Goal: Connect with others: Connect with others

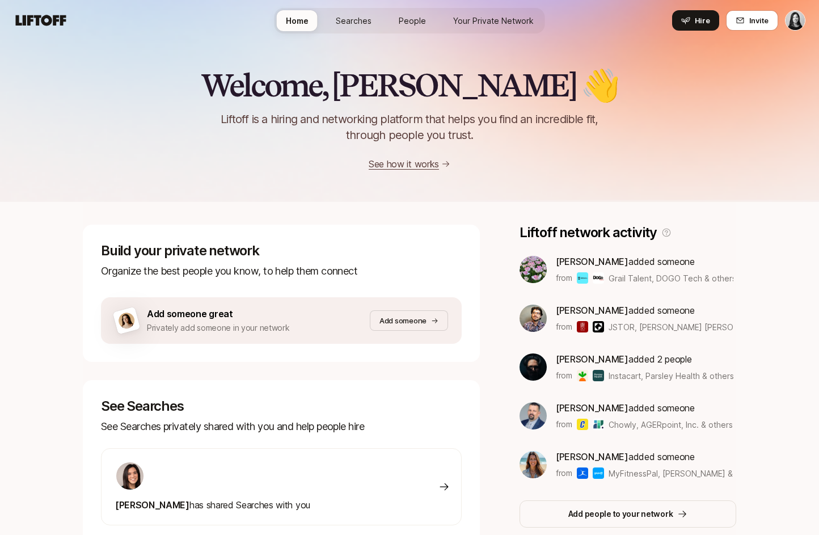
click at [503, 28] on link "Your Private Network" at bounding box center [493, 20] width 99 height 21
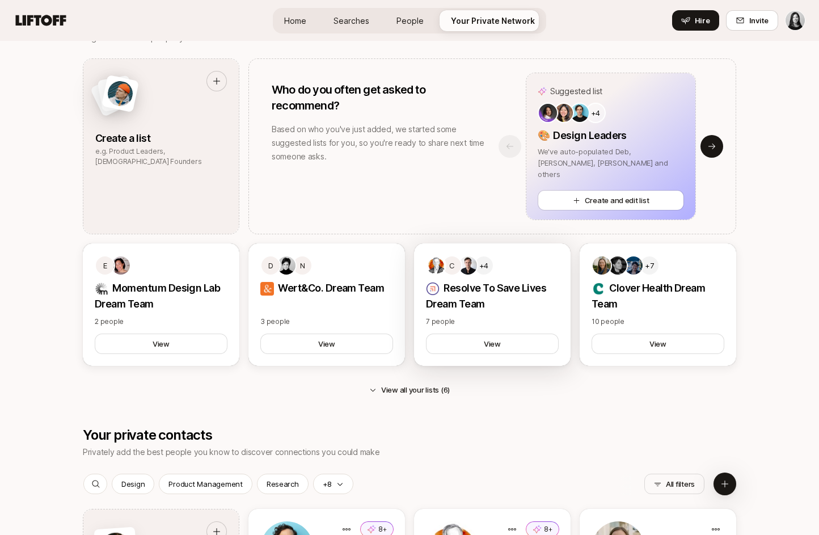
scroll to position [1169, 0]
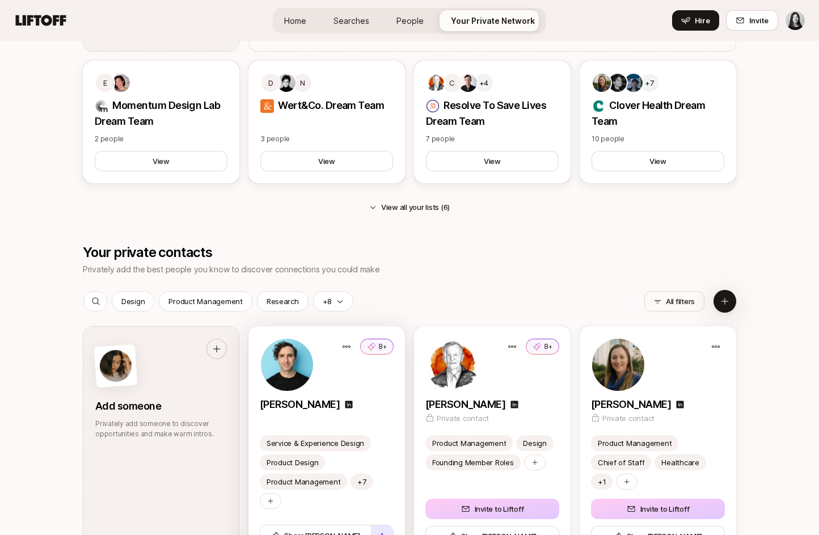
click at [350, 374] on div "8+" at bounding box center [327, 364] width 134 height 54
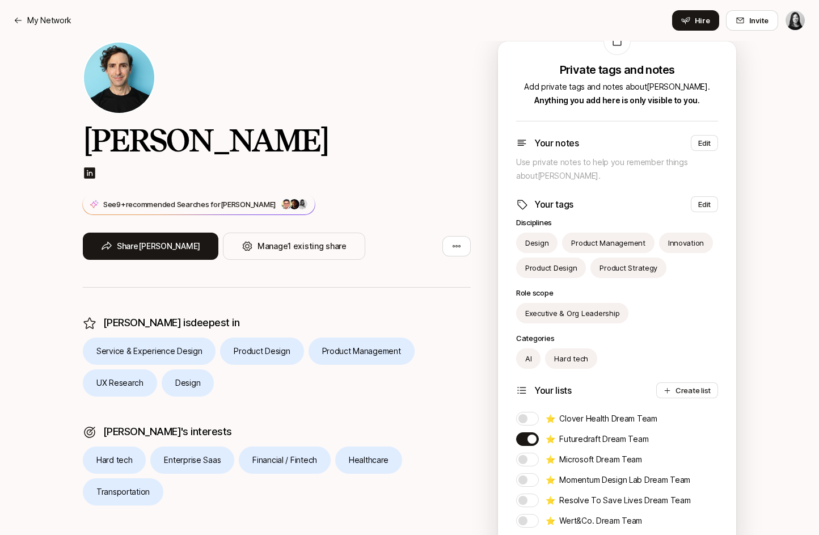
scroll to position [129, 0]
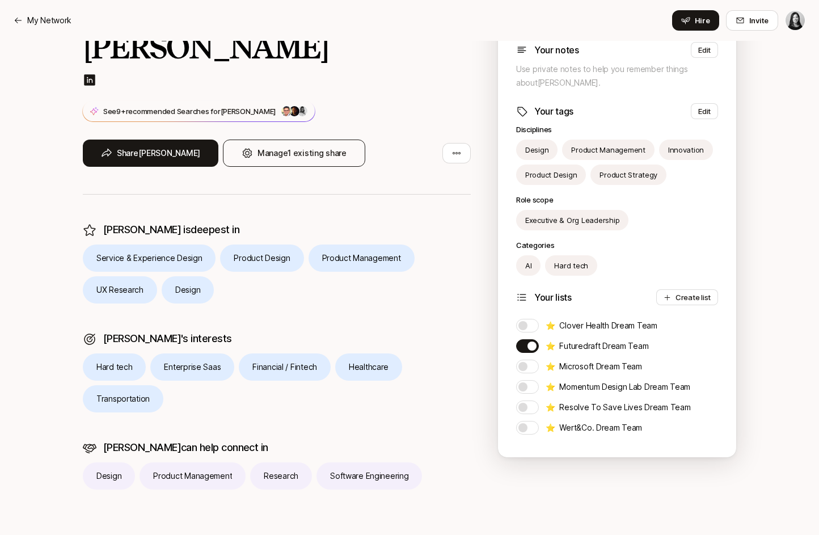
click at [276, 153] on button "Manage 1 existing share" at bounding box center [294, 153] width 142 height 27
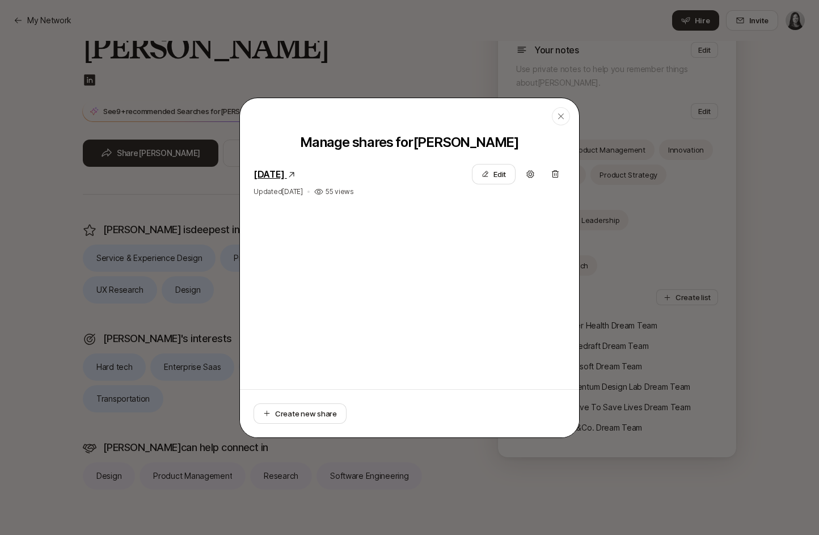
click at [296, 176] on icon at bounding box center [291, 174] width 9 height 9
click at [285, 174] on link "August 20, 2025" at bounding box center [269, 173] width 31 height 11
click at [563, 118] on icon "button" at bounding box center [560, 116] width 9 height 9
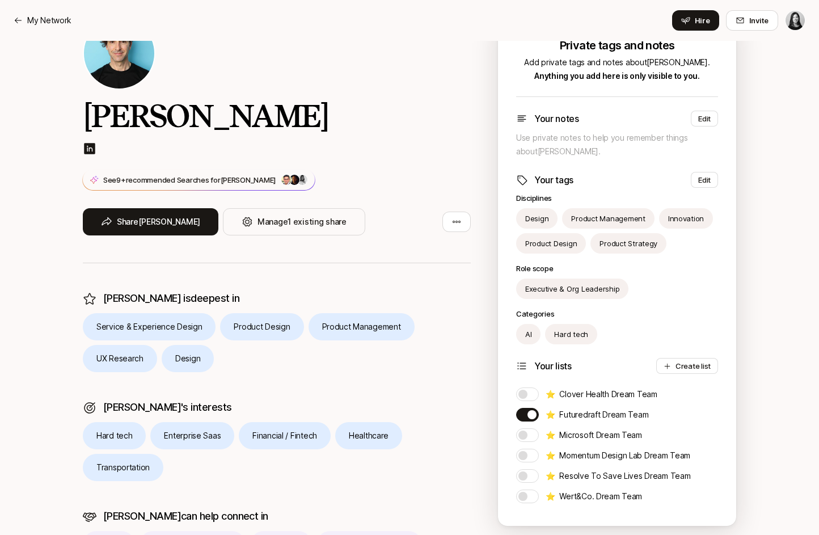
scroll to position [0, 0]
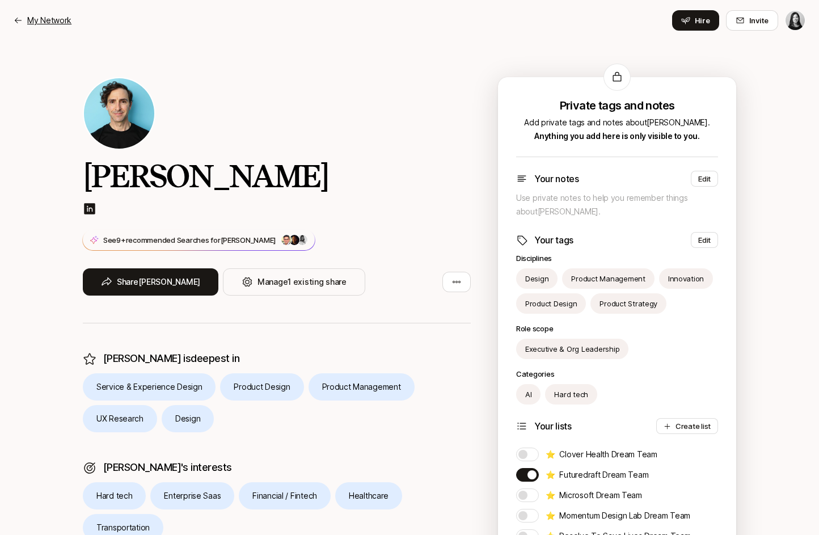
click at [51, 21] on p "My Network" at bounding box center [49, 21] width 44 height 14
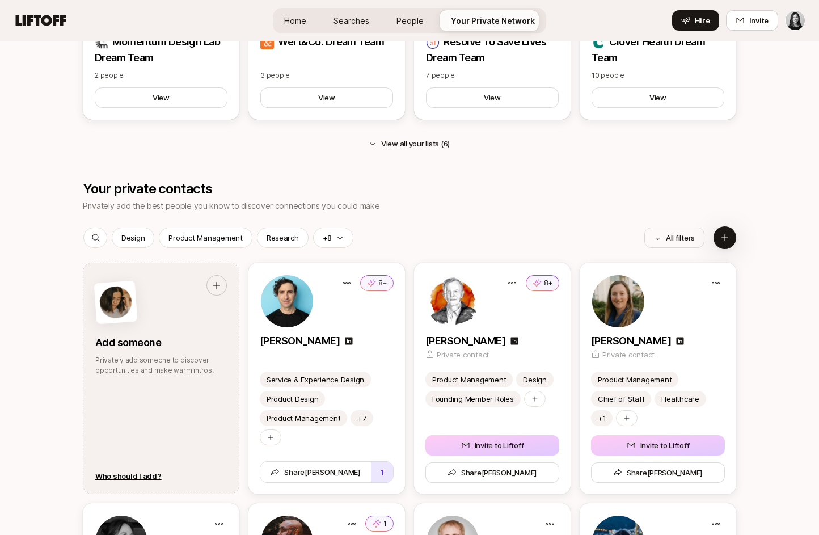
click at [43, 19] on icon at bounding box center [41, 20] width 50 height 11
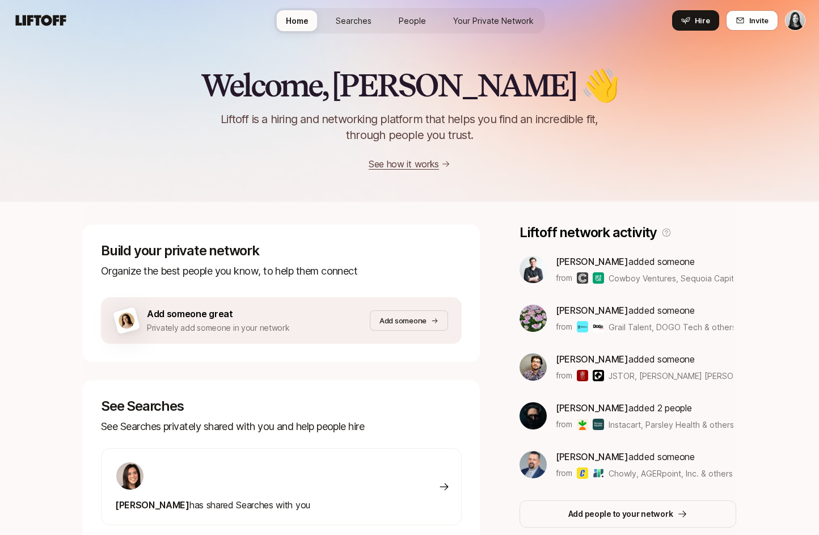
click at [49, 18] on icon at bounding box center [41, 20] width 50 height 11
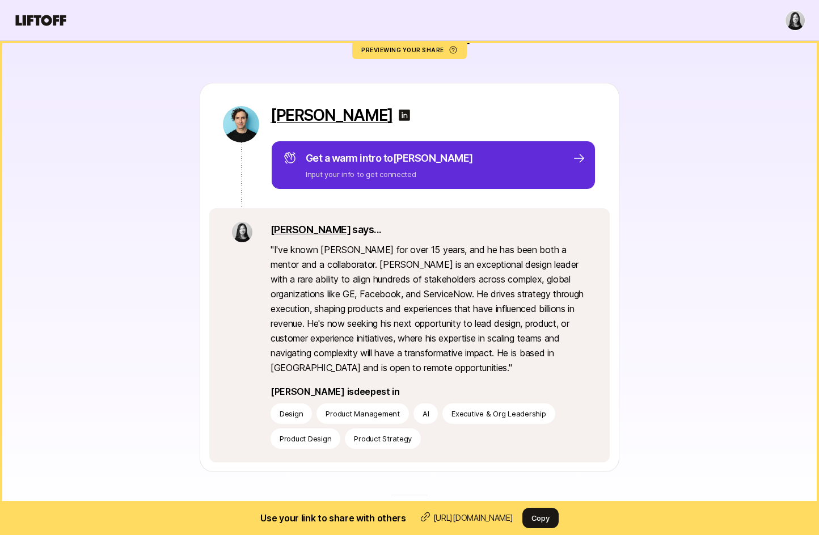
scroll to position [114, 0]
click at [285, 233] on link "[PERSON_NAME]" at bounding box center [311, 230] width 80 height 12
click at [42, 15] on icon at bounding box center [41, 20] width 54 height 16
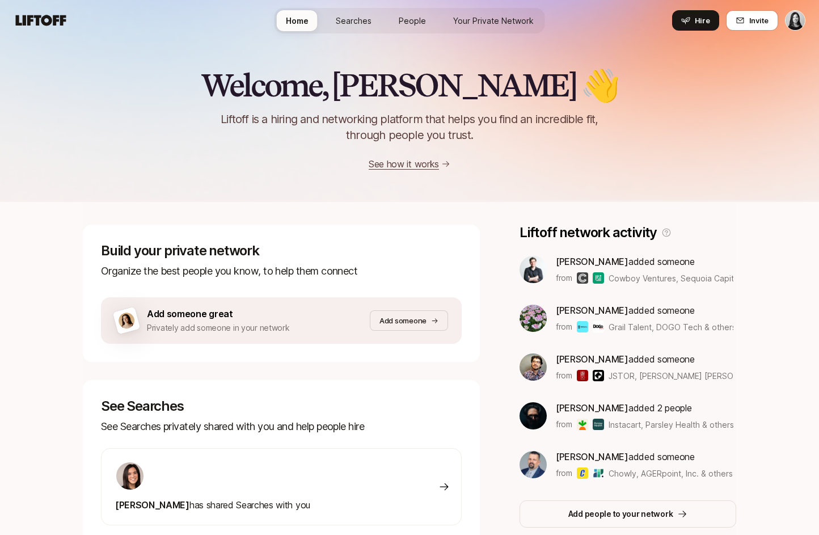
click at [350, 20] on span "Searches" at bounding box center [354, 21] width 36 height 12
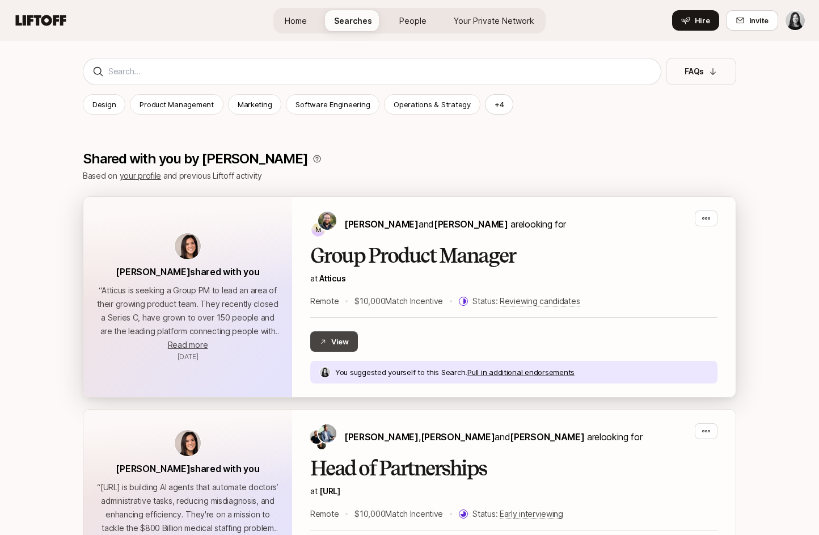
scroll to position [115, 0]
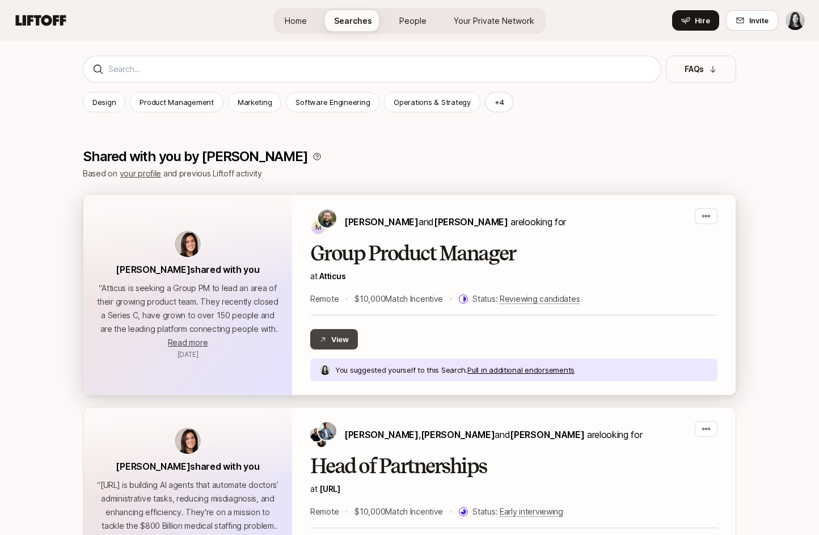
click at [350, 344] on button "View" at bounding box center [334, 339] width 48 height 20
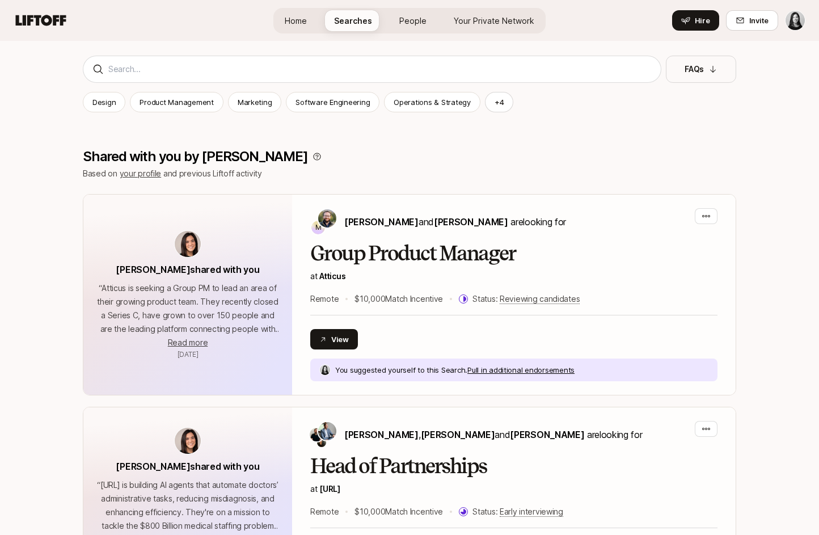
click at [40, 26] on icon at bounding box center [41, 20] width 54 height 16
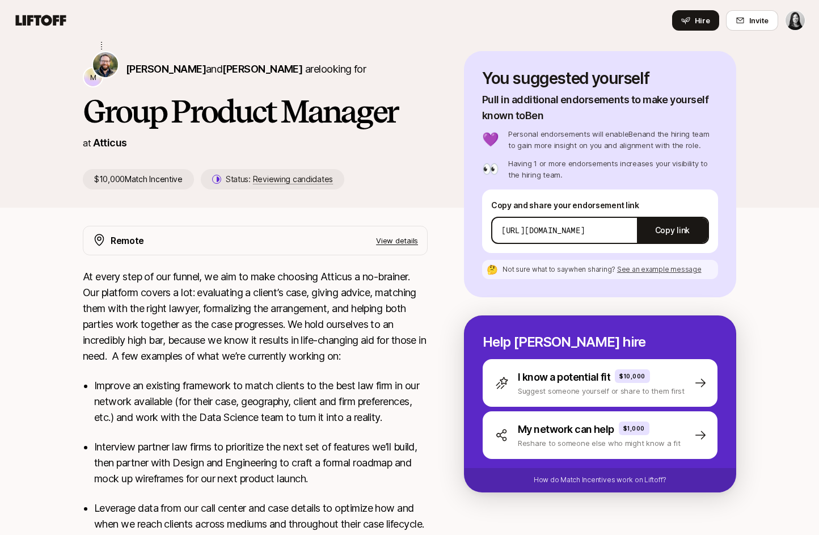
scroll to position [102, 0]
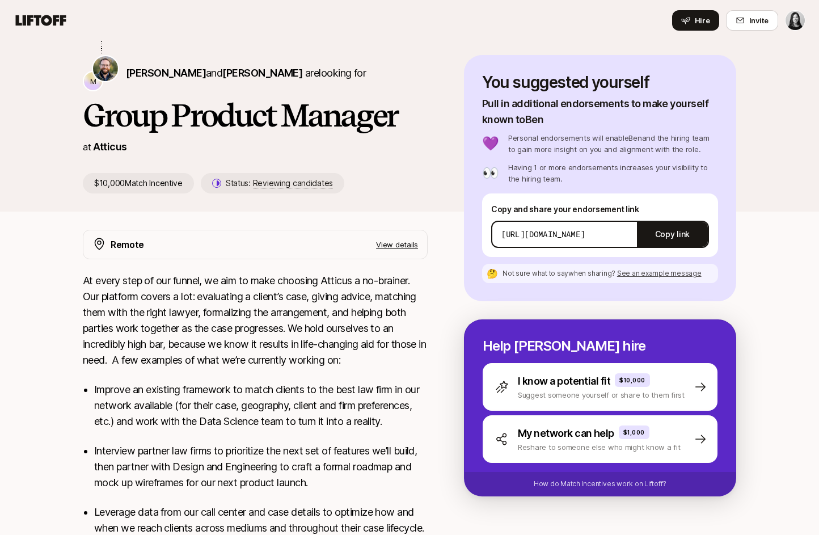
click at [44, 16] on icon at bounding box center [41, 20] width 50 height 11
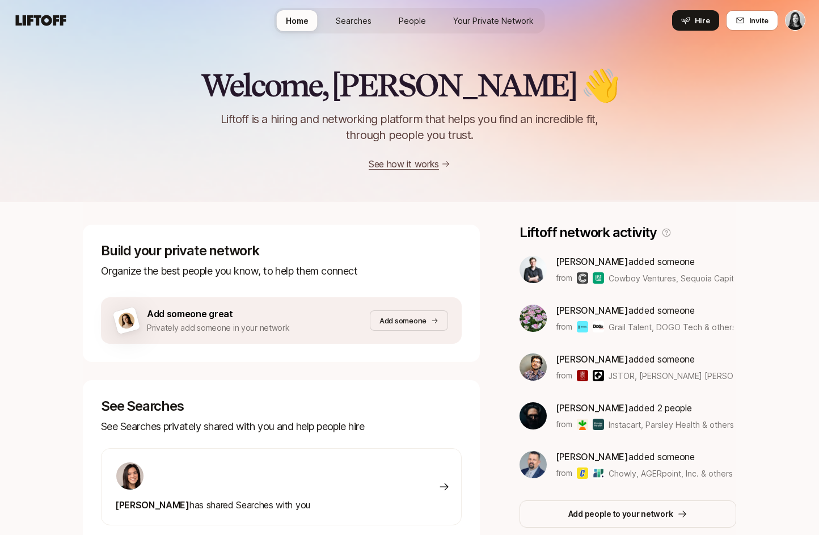
click at [370, 23] on span "Searches" at bounding box center [354, 21] width 36 height 12
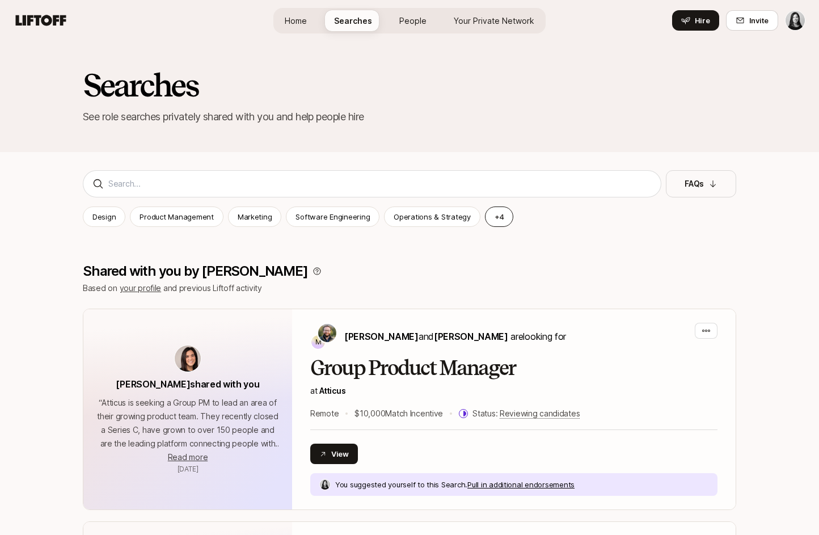
click at [496, 208] on button "+ 4" at bounding box center [499, 216] width 29 height 20
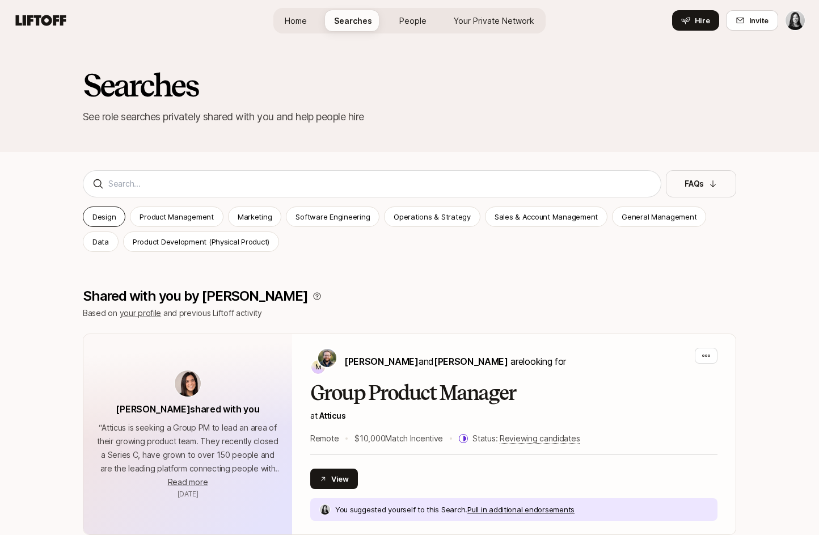
click at [117, 223] on div "Design" at bounding box center [104, 216] width 43 height 20
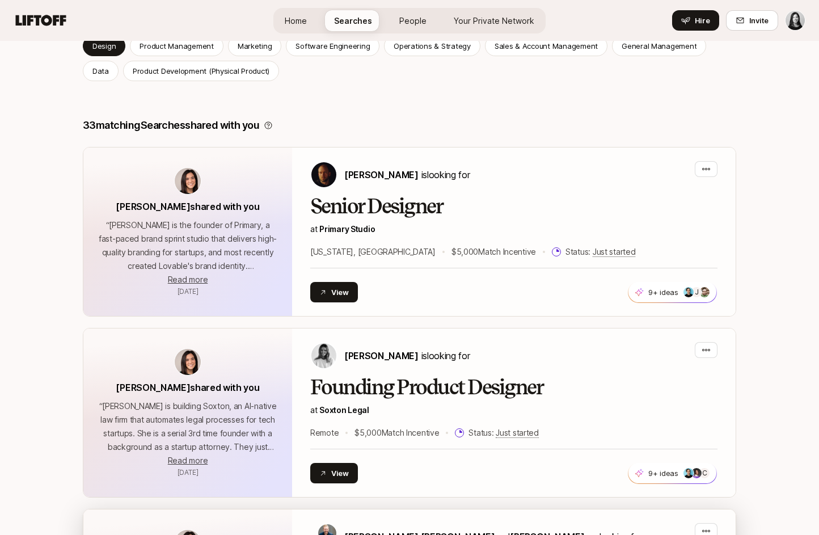
scroll to position [138, 0]
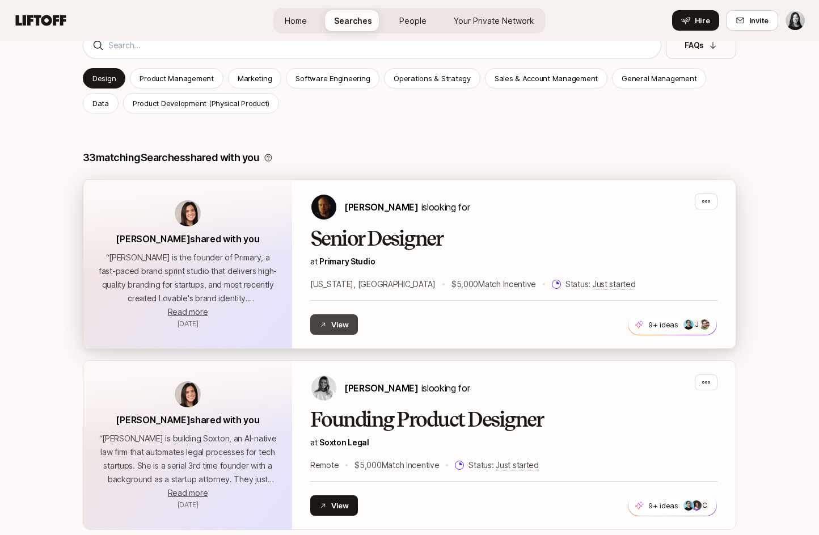
click at [339, 328] on button "View" at bounding box center [334, 324] width 48 height 20
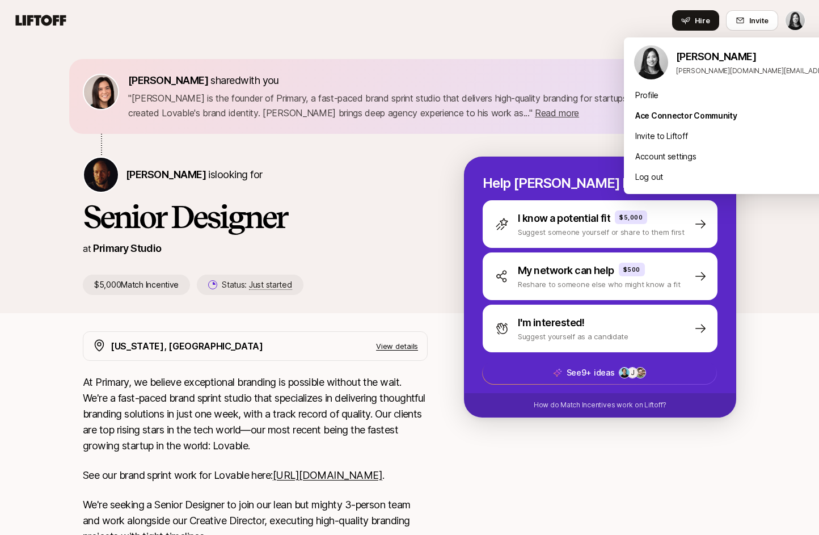
click at [797, 19] on html "Home Searches People Your Private Network Hire Hire Invite Eleanor Morgan share…" at bounding box center [409, 267] width 819 height 535
click at [58, 18] on html "Home Searches People Your Private Network Hire Hire Invite Eleanor Morgan share…" at bounding box center [409, 267] width 819 height 535
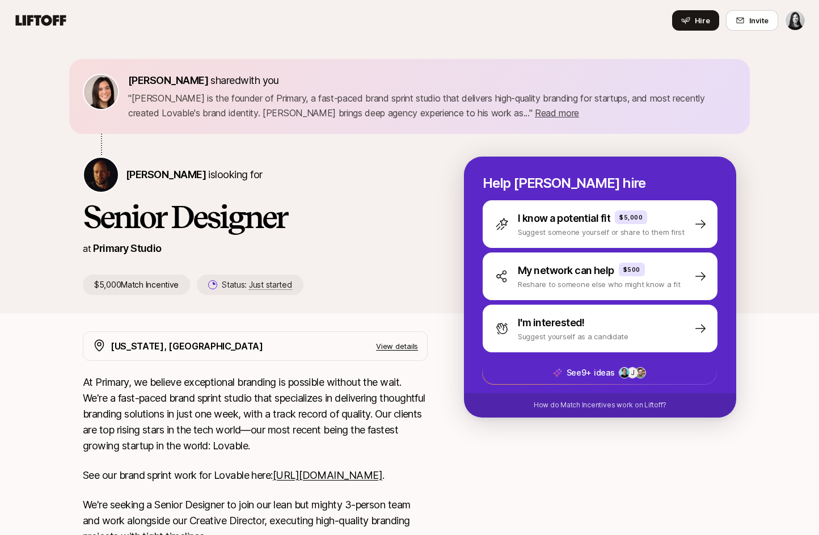
click at [47, 18] on icon at bounding box center [41, 20] width 50 height 11
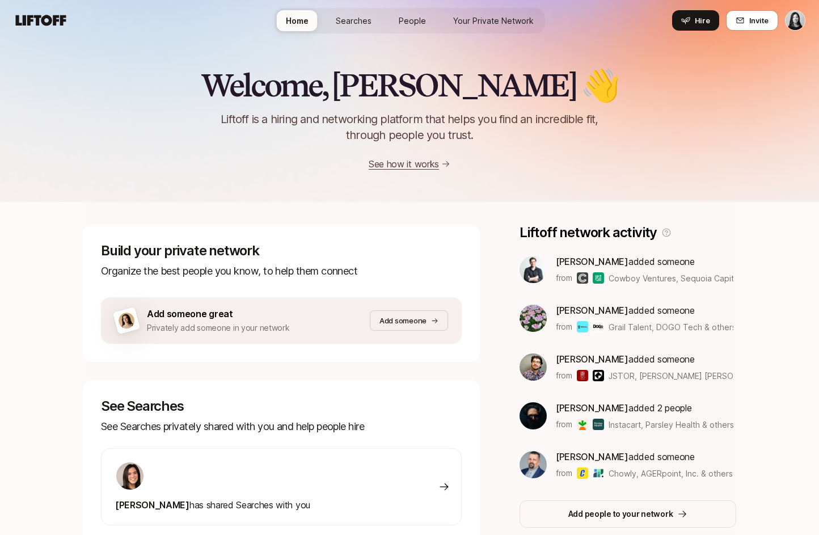
click at [523, 21] on span "Your Private Network" at bounding box center [493, 21] width 81 height 12
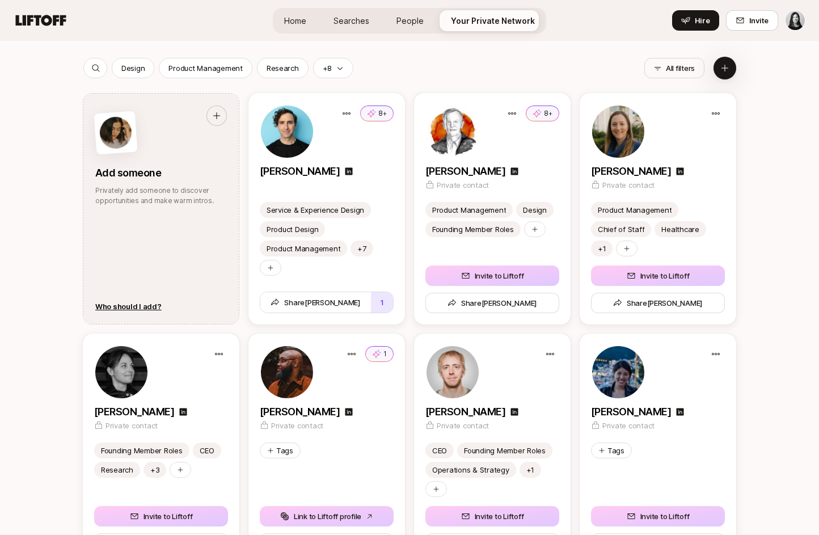
scroll to position [1373, 0]
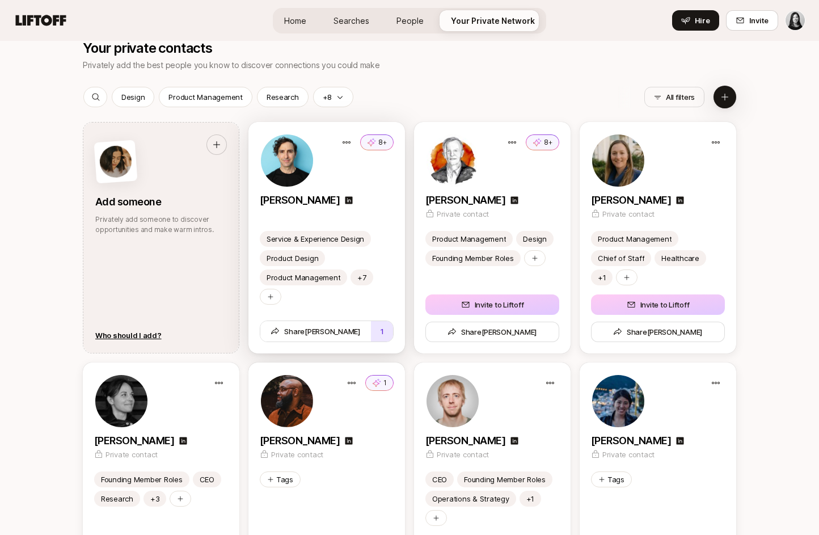
click at [364, 211] on div at bounding box center [327, 213] width 134 height 11
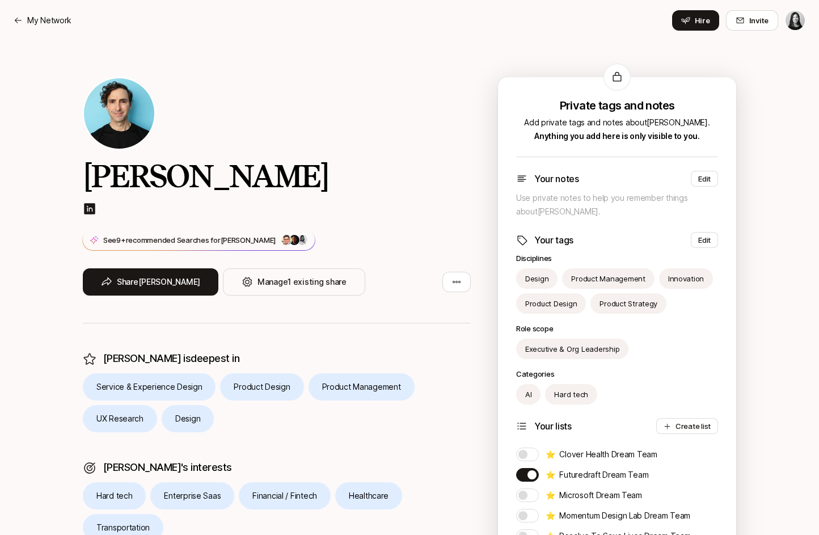
scroll to position [129, 0]
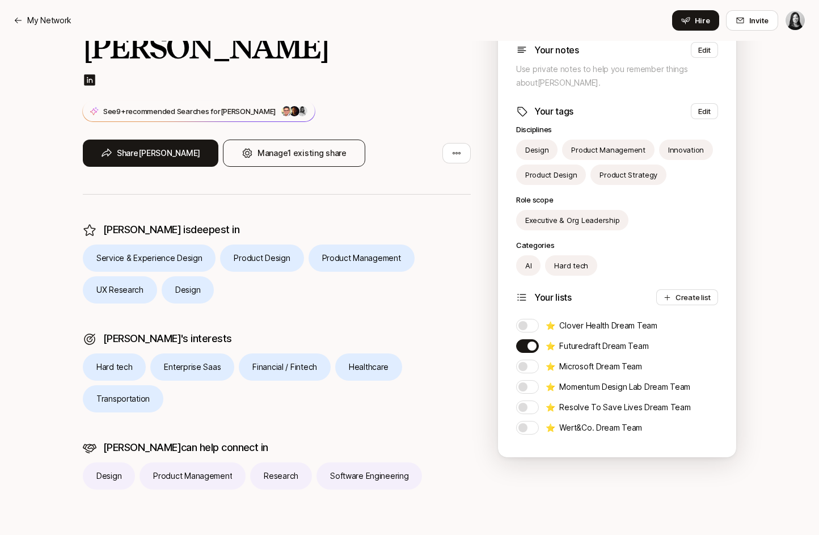
click at [292, 146] on button "Manage 1 existing share" at bounding box center [294, 153] width 142 height 27
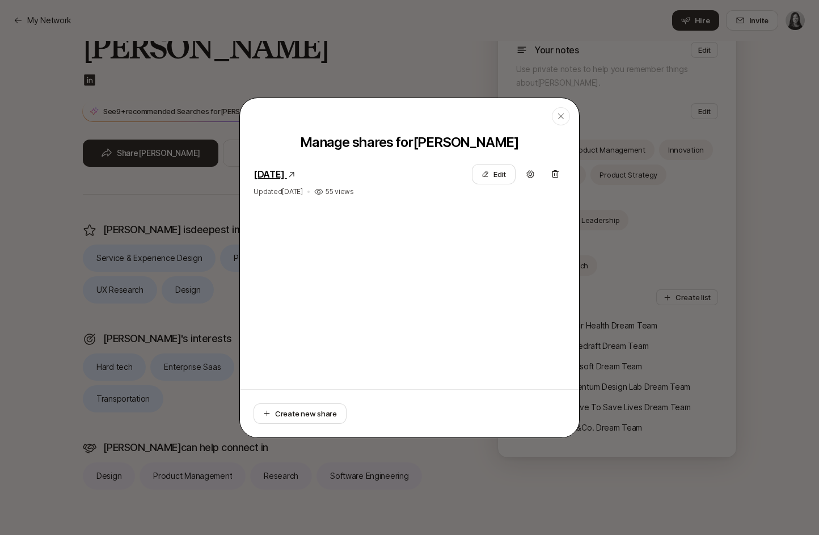
click at [285, 174] on link "August 20, 2025" at bounding box center [269, 173] width 31 height 11
click at [560, 118] on icon "button" at bounding box center [560, 116] width 9 height 9
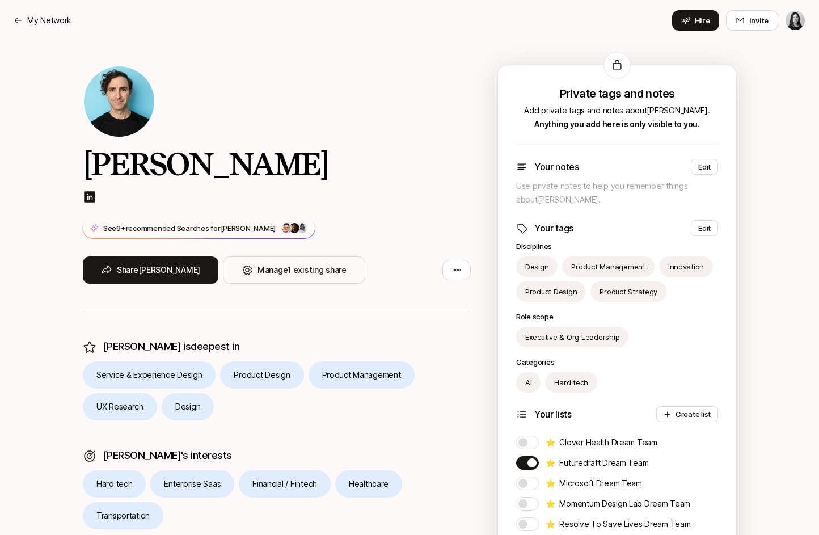
scroll to position [0, 0]
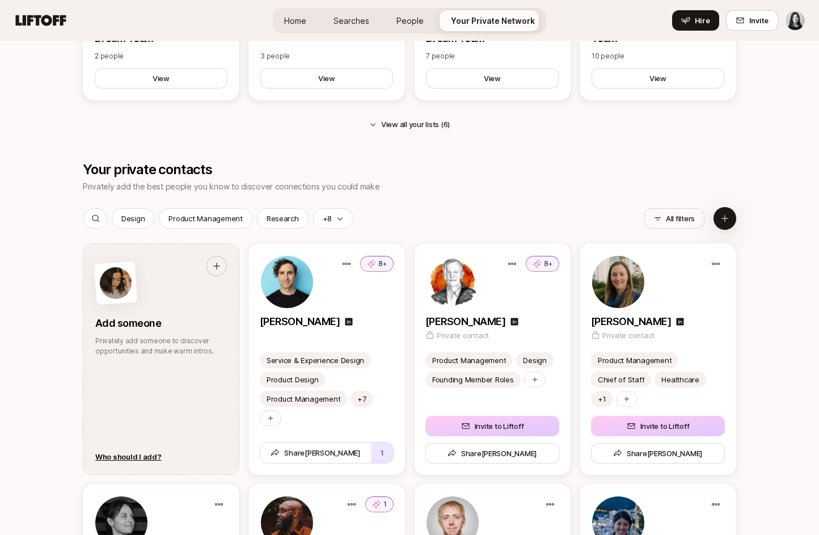
scroll to position [1251, 0]
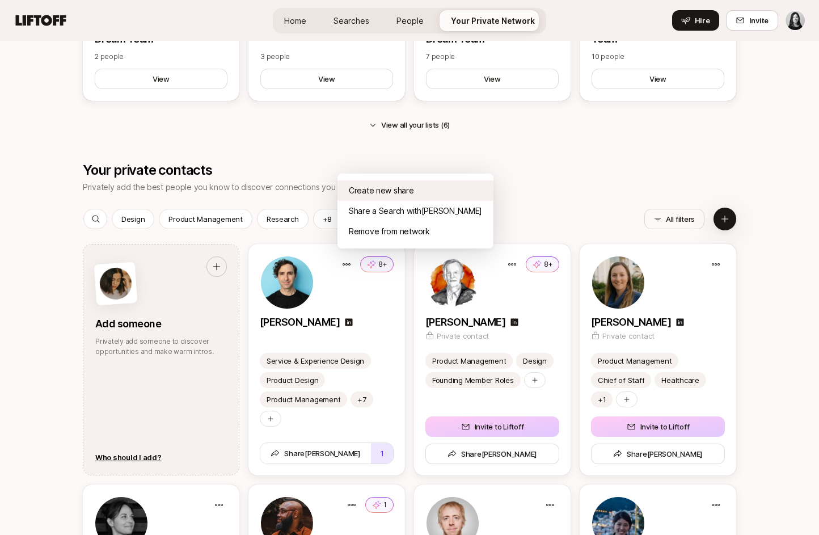
click at [377, 193] on div "Create new share" at bounding box center [415, 190] width 156 height 20
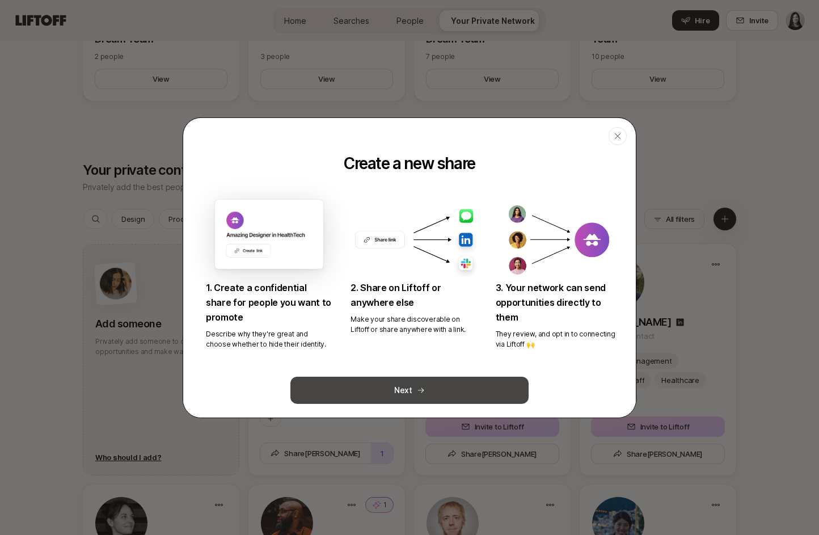
click at [366, 388] on button "Next" at bounding box center [409, 390] width 238 height 27
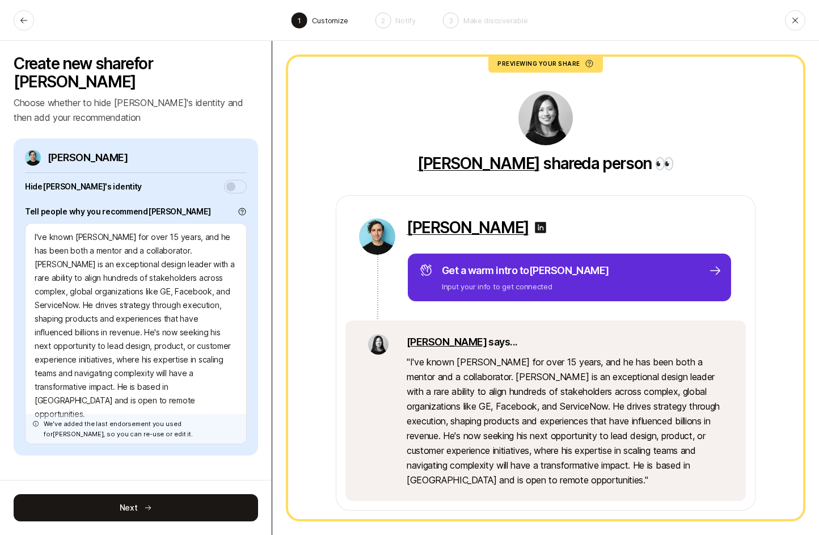
click at [30, 11] on header "1 Customize 2 Notify 3 Make discoverable" at bounding box center [409, 20] width 819 height 41
click at [24, 19] on icon at bounding box center [23, 20] width 9 height 9
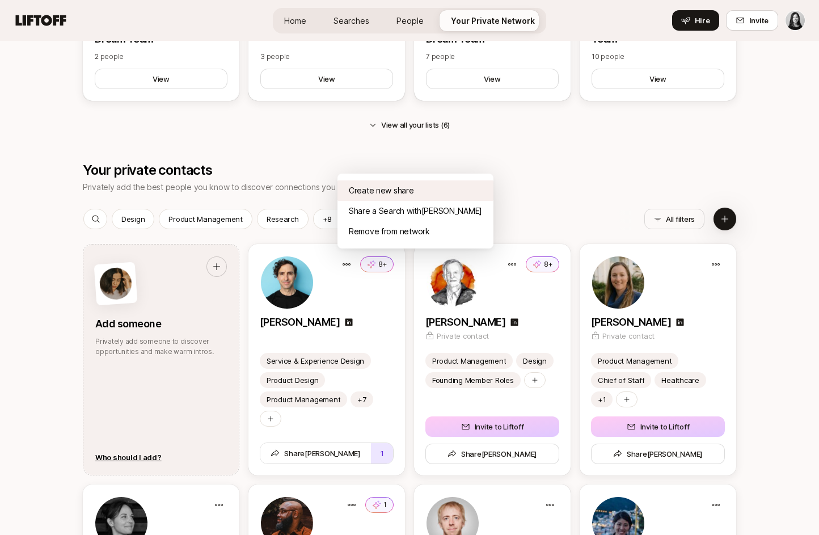
click at [373, 195] on div "Create new share" at bounding box center [415, 190] width 156 height 20
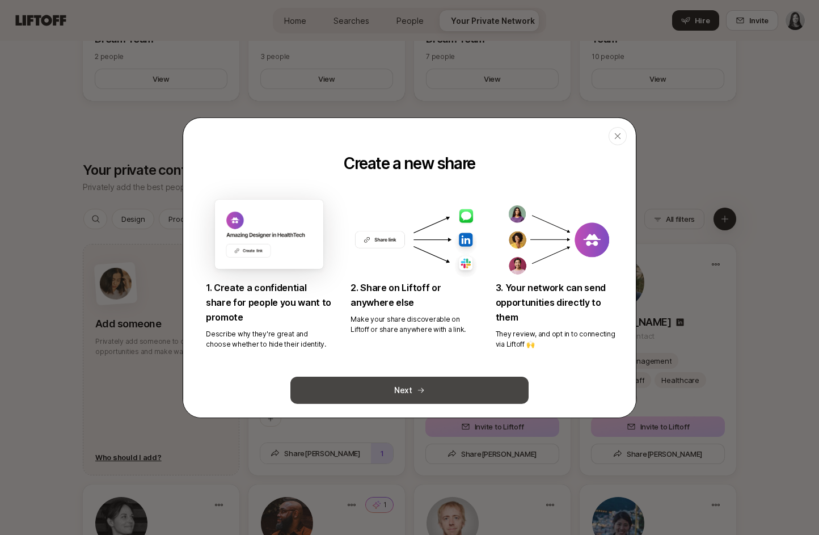
click at [413, 383] on button "Next" at bounding box center [409, 390] width 238 height 27
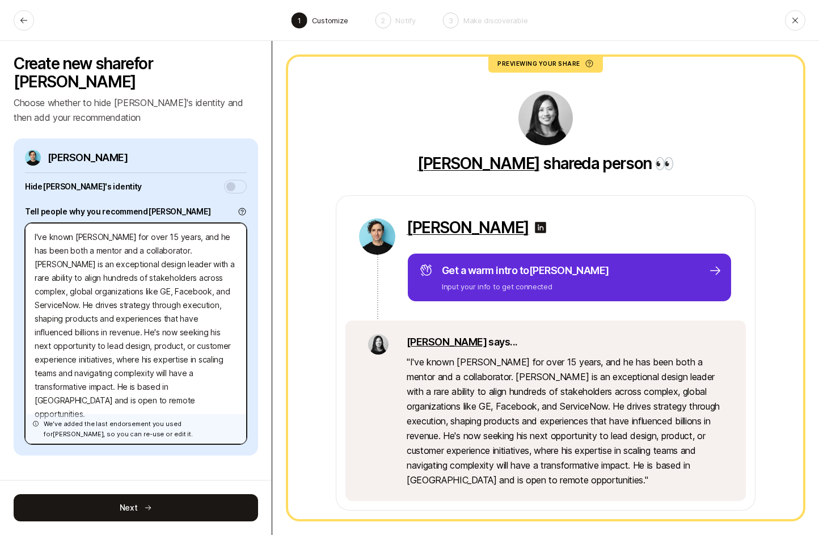
click at [162, 281] on textarea "I've known [PERSON_NAME] for over 15 years, and he has been both a mentor and a…" at bounding box center [136, 333] width 222 height 221
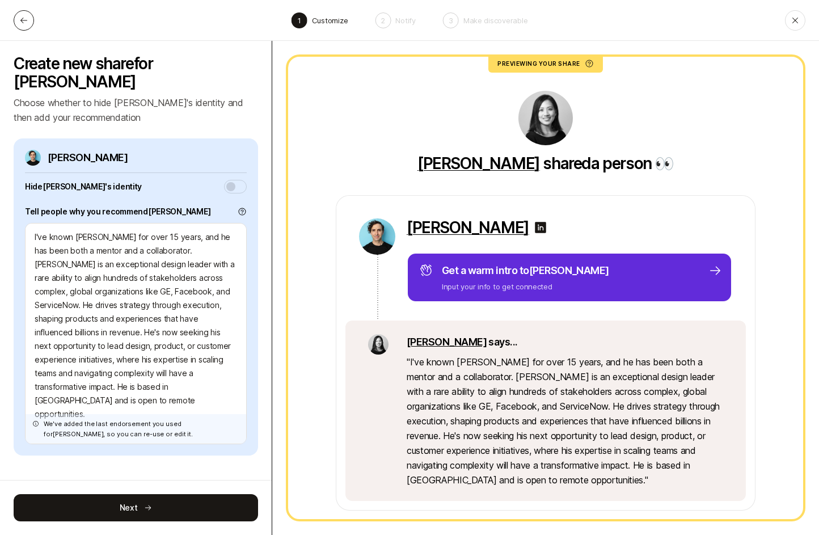
click at [20, 24] on icon at bounding box center [23, 20] width 9 height 9
type textarea "x"
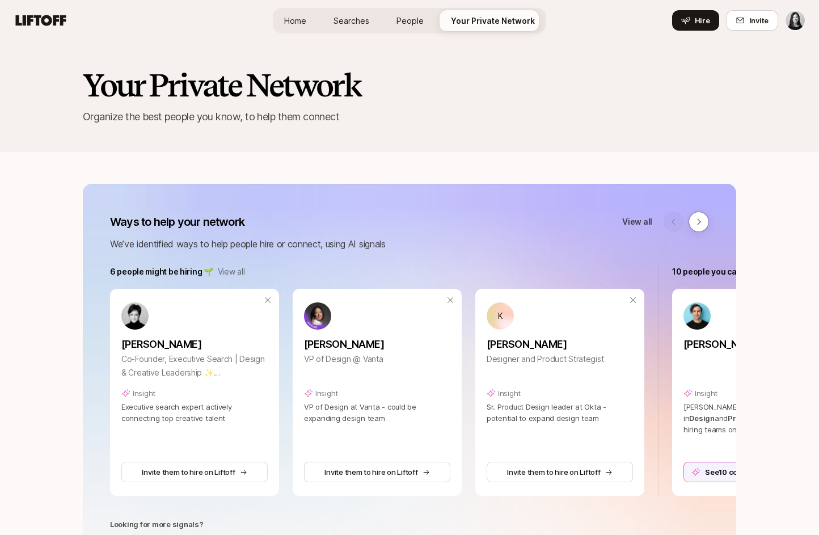
click at [306, 20] on span "Home" at bounding box center [295, 21] width 22 height 12
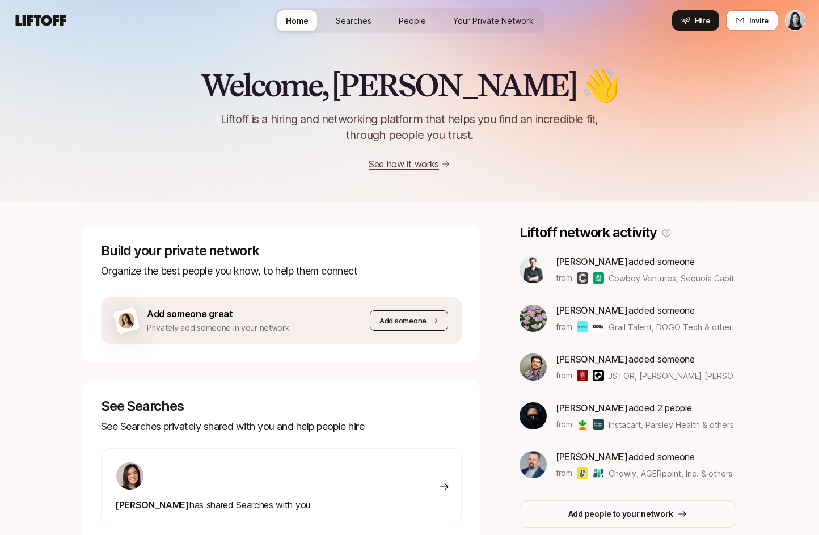
click at [405, 320] on p "Add someone" at bounding box center [402, 320] width 47 height 11
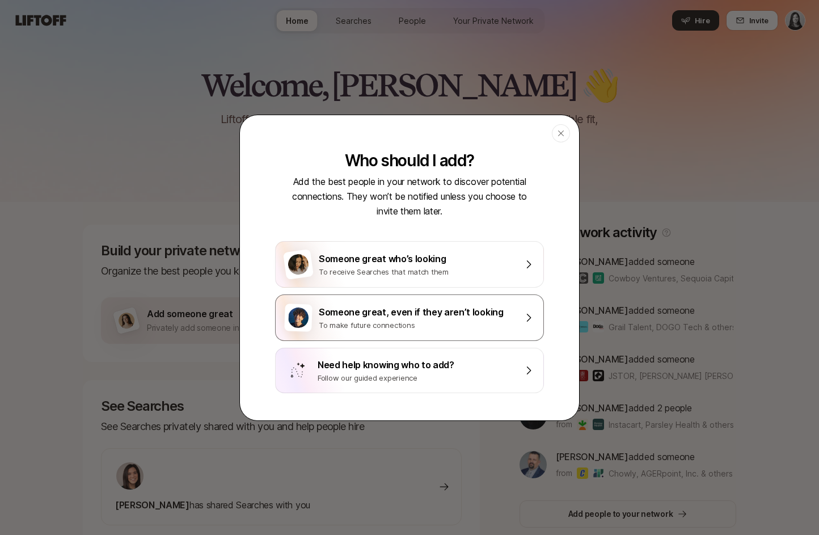
click at [402, 310] on div "Someone great, even if they aren’t looking" at bounding box center [417, 312] width 197 height 15
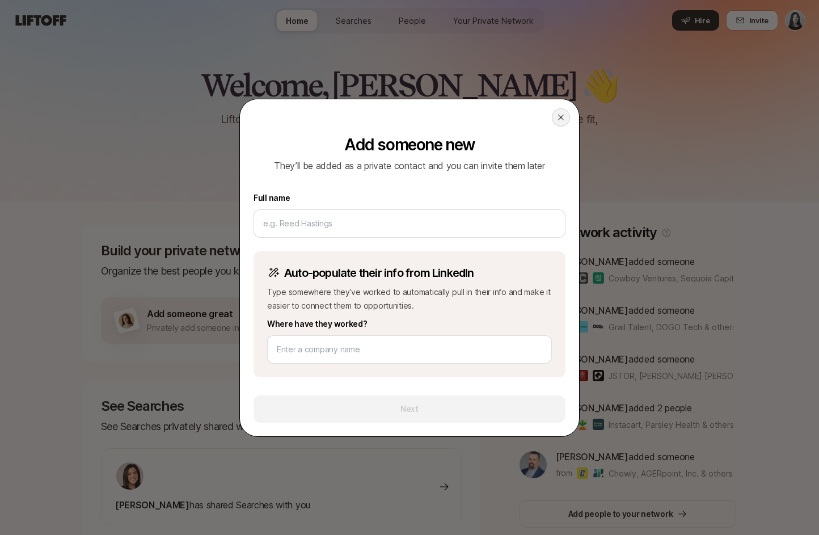
click at [559, 115] on icon at bounding box center [561, 117] width 6 height 6
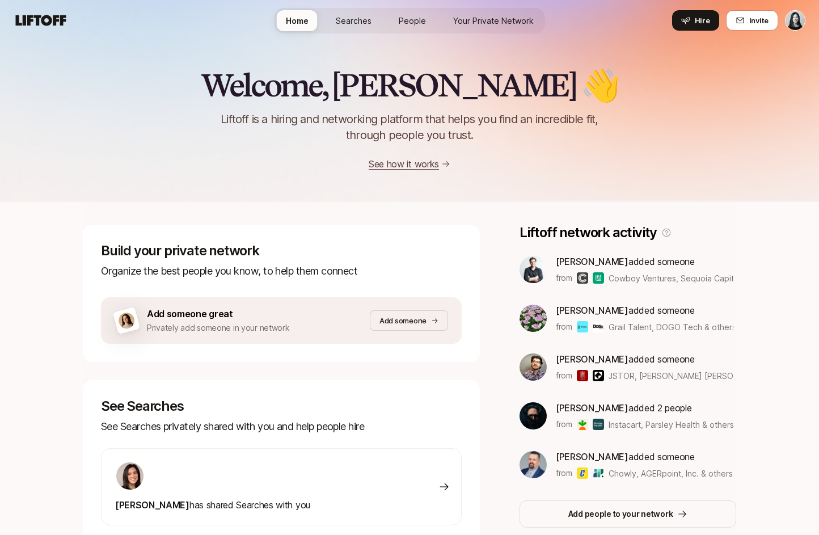
click at [417, 15] on span "People" at bounding box center [412, 21] width 27 height 12
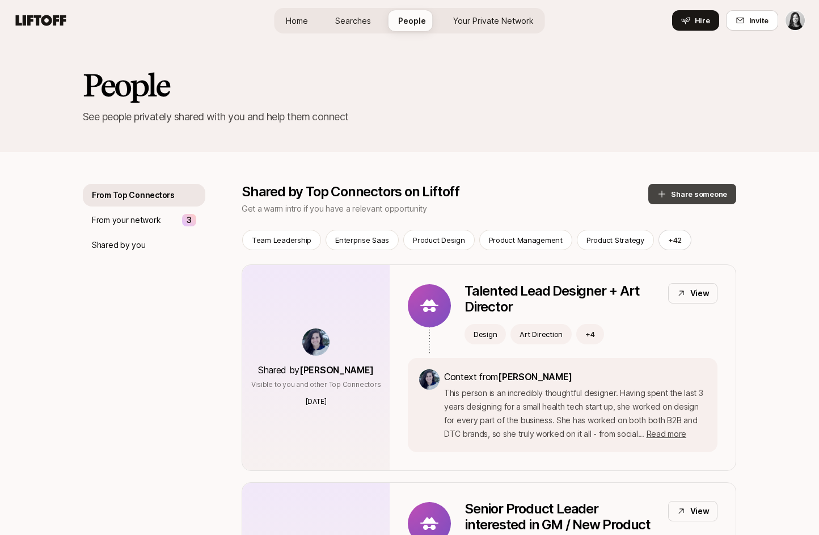
click at [683, 185] on button "Share someone" at bounding box center [692, 194] width 88 height 20
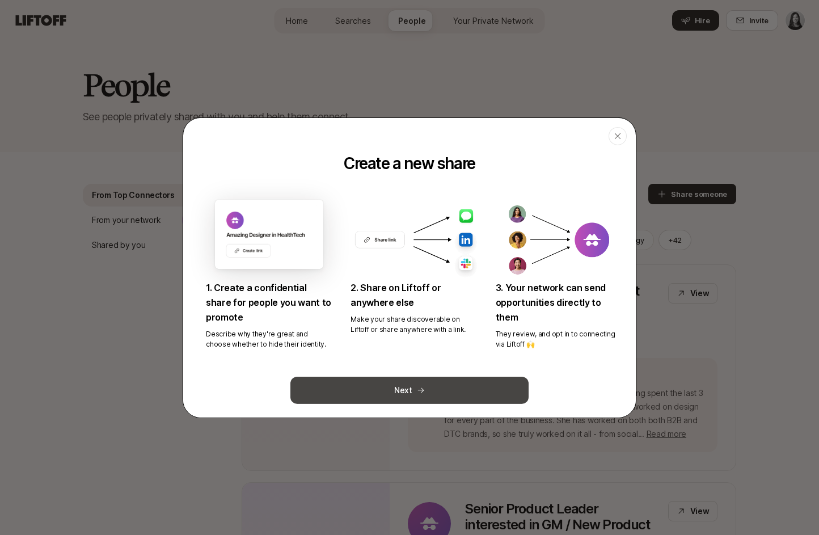
click at [442, 395] on button "Next" at bounding box center [409, 390] width 238 height 27
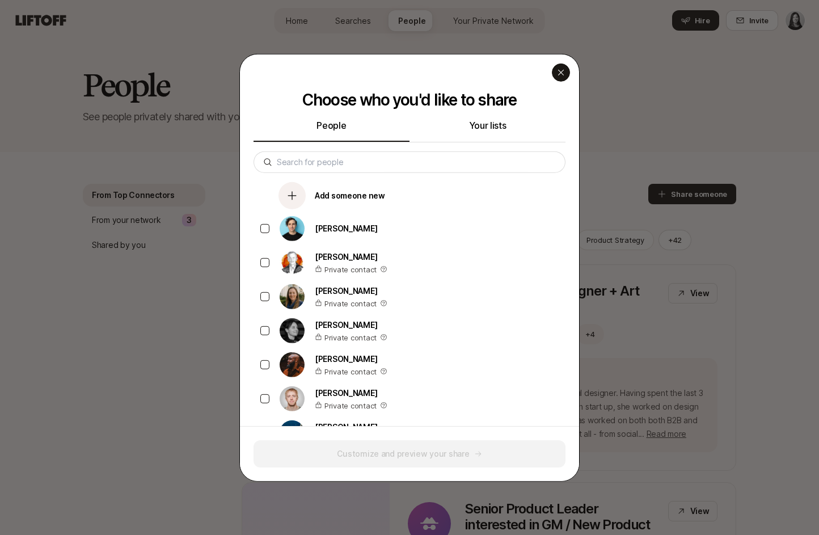
click at [559, 72] on icon "button" at bounding box center [560, 71] width 9 height 9
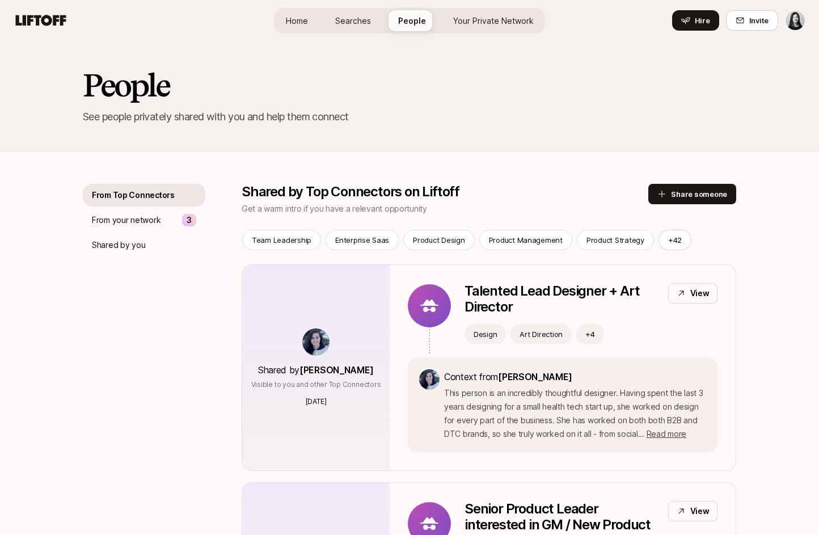
click at [300, 17] on span "Home" at bounding box center [297, 21] width 22 height 12
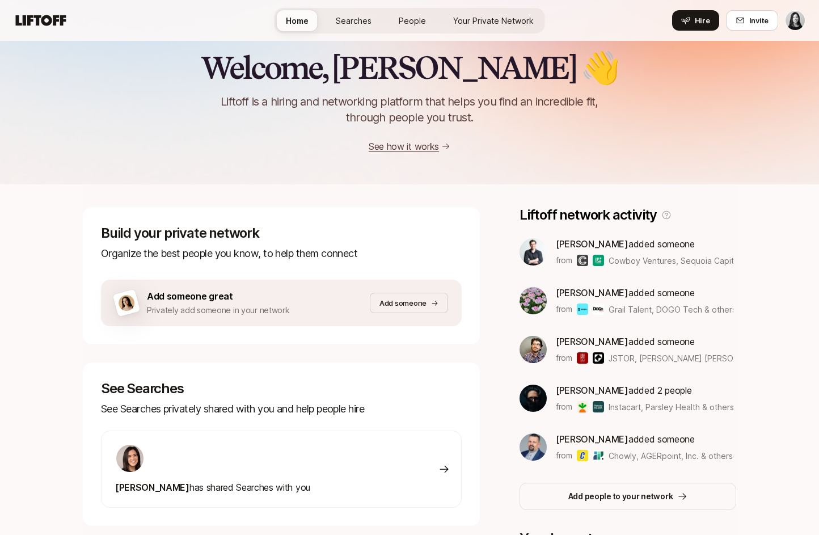
scroll to position [15, 0]
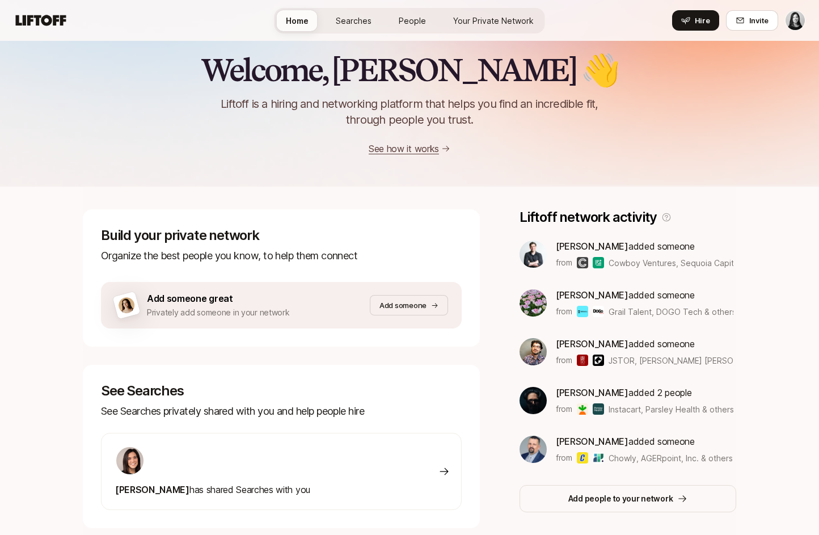
click at [391, 151] on link "See how it works" at bounding box center [404, 148] width 70 height 11
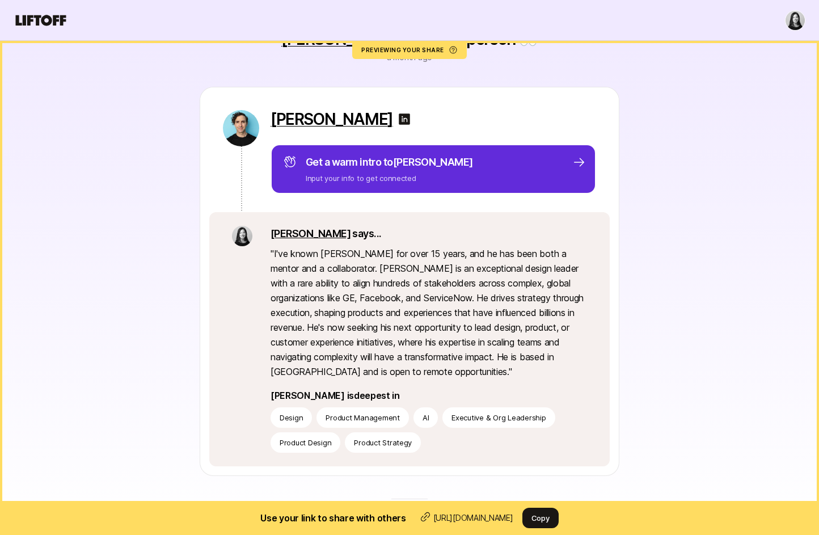
scroll to position [111, 0]
click at [42, 27] on icon at bounding box center [41, 20] width 54 height 16
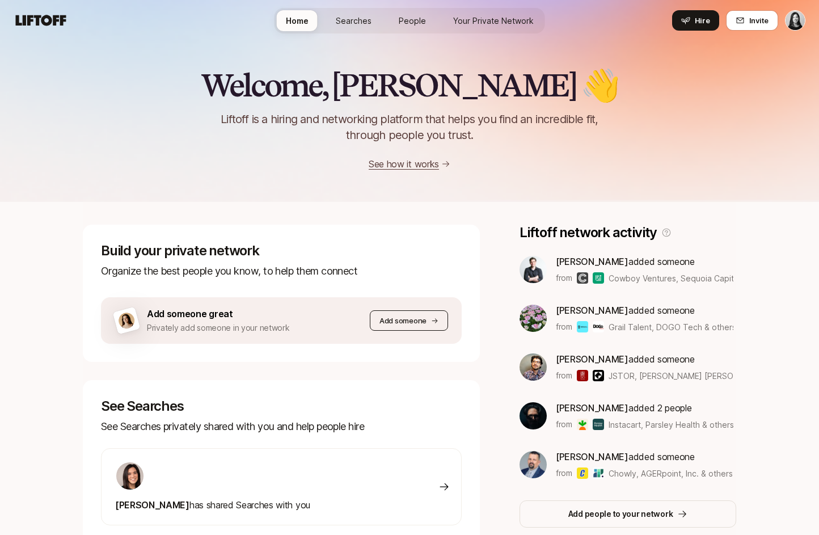
click at [377, 320] on button "Add someone" at bounding box center [409, 320] width 78 height 20
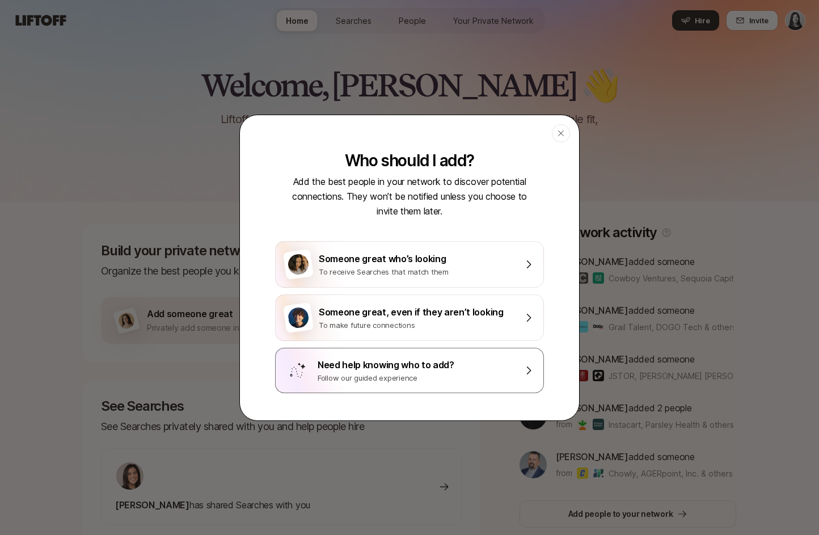
click at [358, 383] on div "Need help knowing who to add? Follow our guided experience" at bounding box center [409, 370] width 269 height 45
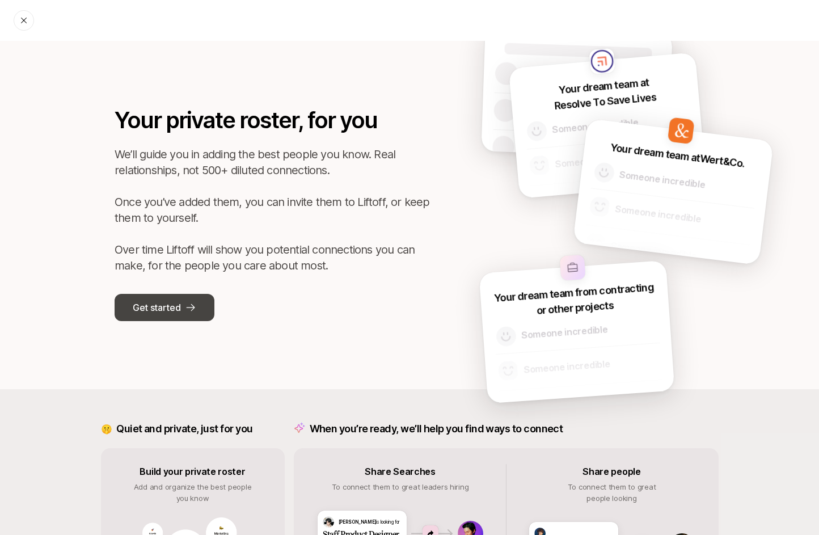
click at [174, 297] on button "Get started" at bounding box center [165, 307] width 100 height 27
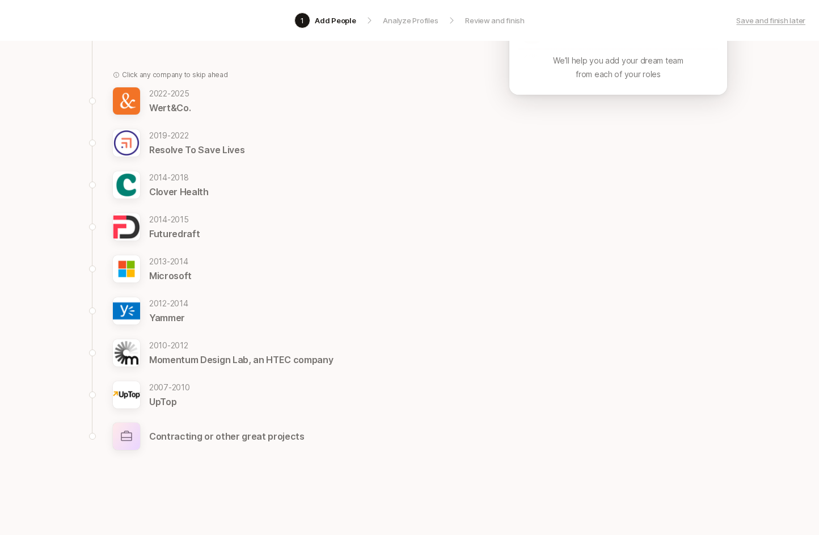
scroll to position [283, 0]
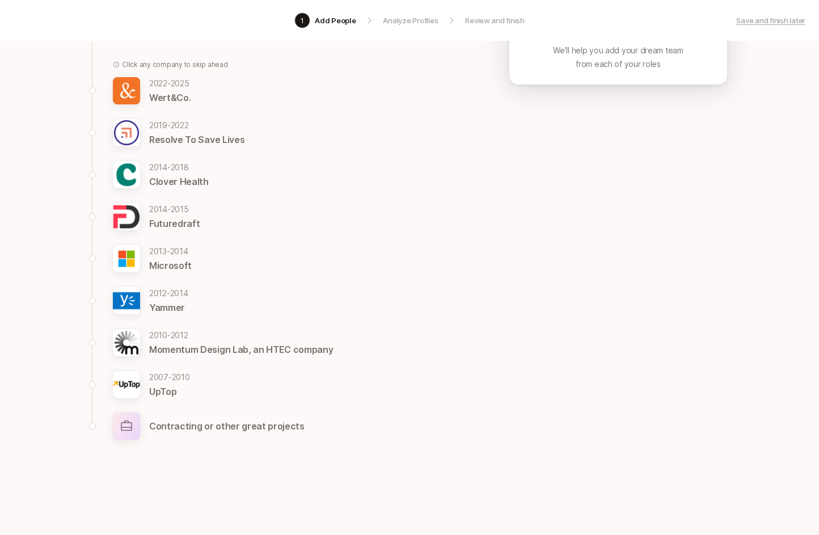
click at [193, 425] on p "Contracting or other great projects" at bounding box center [226, 426] width 155 height 15
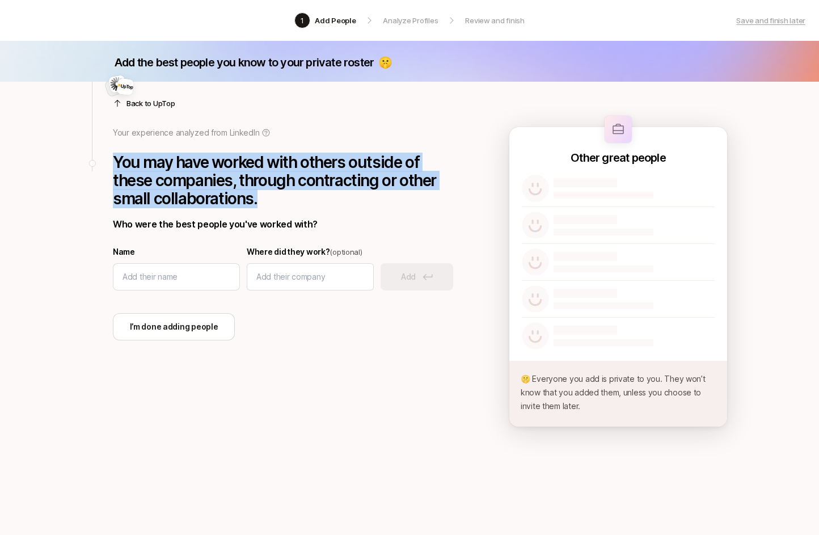
drag, startPoint x: 113, startPoint y: 157, endPoint x: 310, endPoint y: 195, distance: 200.5
click at [310, 195] on p "You may have worked with others outside of these companies, through contracting…" at bounding box center [283, 180] width 340 height 54
copy p "You may have worked with others outside of these companies, through contracting…"
